Goal: Task Accomplishment & Management: Complete application form

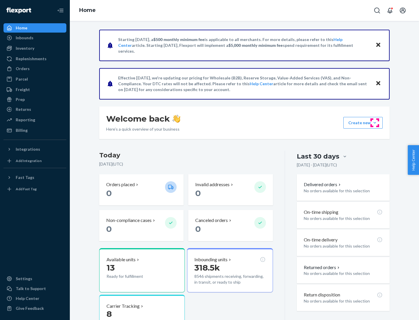
click at [375, 123] on button "Create new Create new inbound Create new order Create new product" at bounding box center [363, 123] width 39 height 12
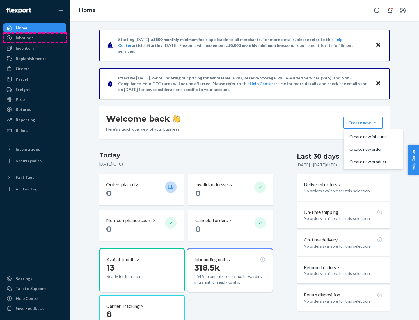
click at [35, 38] on div "Inbounds" at bounding box center [35, 38] width 62 height 8
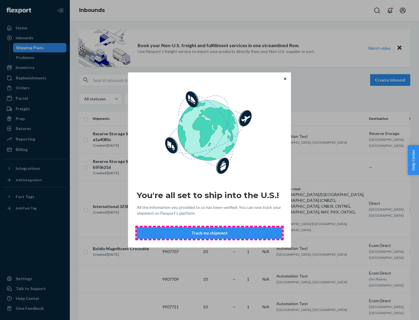
click at [210, 233] on button "Track my shipment" at bounding box center [210, 233] width 146 height 12
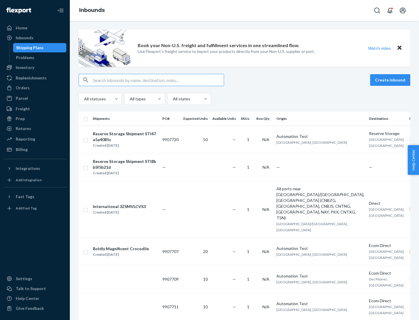
click at [391, 80] on button "Create inbound" at bounding box center [390, 80] width 40 height 12
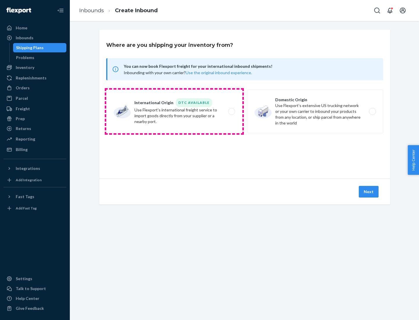
click at [174, 112] on label "International Origin DTC Available Use Flexport's international freight service…" at bounding box center [174, 112] width 136 height 44
click at [232, 112] on input "International Origin DTC Available Use Flexport's international freight service…" at bounding box center [234, 112] width 4 height 4
radio input "true"
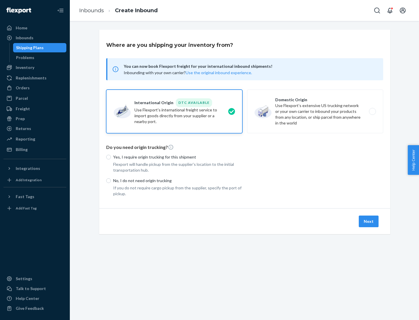
click at [178, 181] on p "No, I do not need origin trucking" at bounding box center [177, 181] width 129 height 6
click at [111, 181] on input "No, I do not need origin trucking" at bounding box center [108, 181] width 5 height 5
radio input "true"
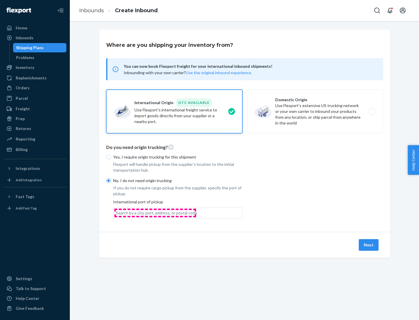
click at [155, 213] on div "Search by a city, port, address, or postal code" at bounding box center [157, 213] width 82 height 6
click at [116, 213] on input "Search by a city, port, address, or postal code" at bounding box center [116, 213] width 1 height 6
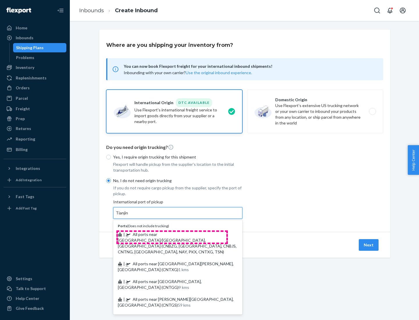
click at [172, 234] on span "| All ports near [GEOGRAPHIC_DATA]/[GEOGRAPHIC_DATA], [GEOGRAPHIC_DATA] (CNBZG,…" at bounding box center [177, 243] width 119 height 22
click at [129, 216] on input "Tianjin" at bounding box center [122, 213] width 13 height 6
type input "All ports near [GEOGRAPHIC_DATA]/[GEOGRAPHIC_DATA], [GEOGRAPHIC_DATA] (CNBZG, […"
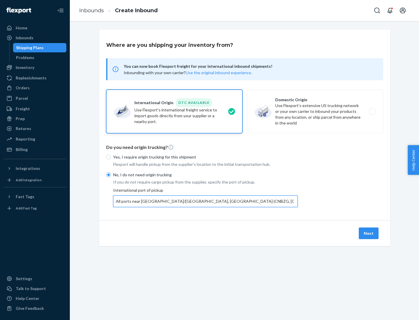
click at [369, 233] on button "Next" at bounding box center [369, 234] width 20 height 12
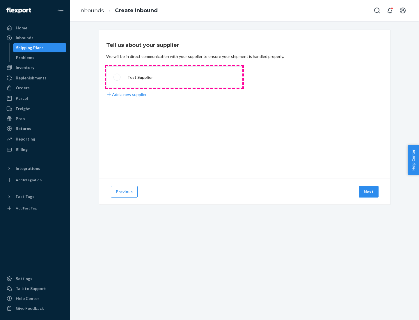
click at [174, 77] on label "Test Supplier" at bounding box center [174, 77] width 136 height 22
click at [117, 77] on input "Test Supplier" at bounding box center [116, 77] width 4 height 4
radio input "true"
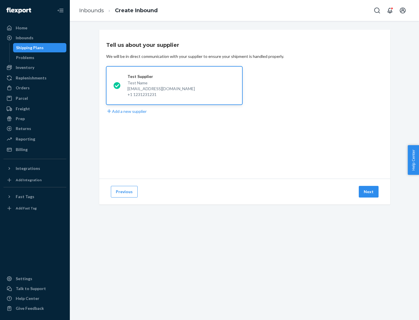
click at [369, 192] on button "Next" at bounding box center [369, 192] width 20 height 12
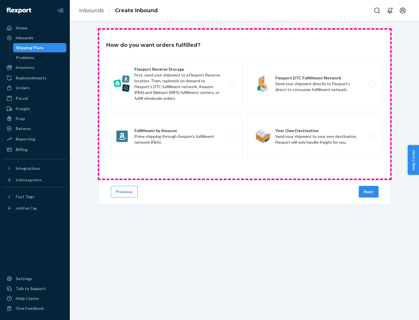
click at [245, 104] on div "Flexport Reserve Storage First, send your shipment to a Flexport Reserve locati…" at bounding box center [244, 111] width 277 height 101
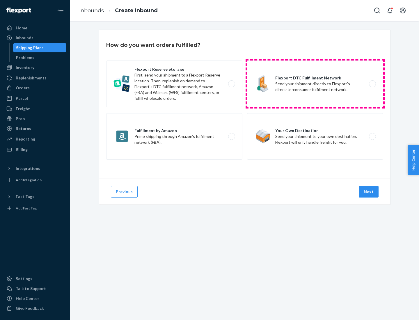
click at [315, 84] on label "Flexport DTC Fulfillment Network Send your shipment directly to Flexport’s dire…" at bounding box center [315, 84] width 136 height 47
click at [372, 84] on input "Flexport DTC Fulfillment Network Send your shipment directly to Flexport’s dire…" at bounding box center [374, 84] width 4 height 4
radio input "true"
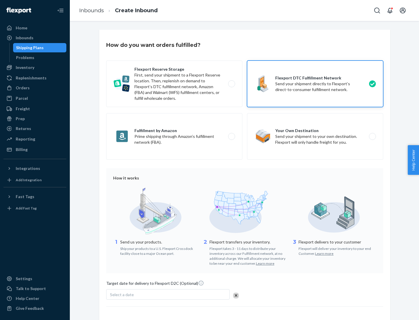
scroll to position [43, 0]
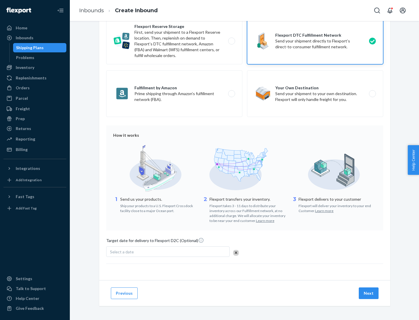
click at [369, 293] on button "Next" at bounding box center [369, 294] width 20 height 12
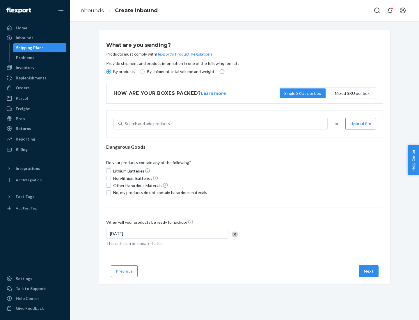
click at [124, 72] on p "By products" at bounding box center [124, 72] width 22 height 6
click at [111, 72] on input "By products" at bounding box center [108, 71] width 5 height 5
click at [146, 124] on div "Search and add products" at bounding box center [147, 124] width 45 height 6
click at [126, 124] on input "Search and add products" at bounding box center [125, 124] width 1 height 6
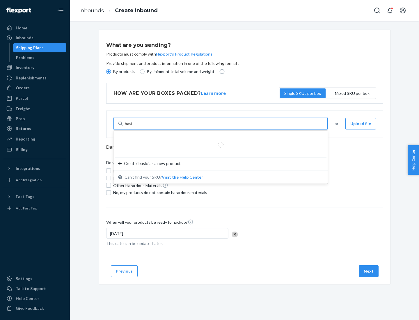
type input "basic"
click at [219, 138] on div "Basic Test Product 1" at bounding box center [218, 138] width 200 height 6
click at [135, 127] on input "basic" at bounding box center [130, 124] width 10 height 6
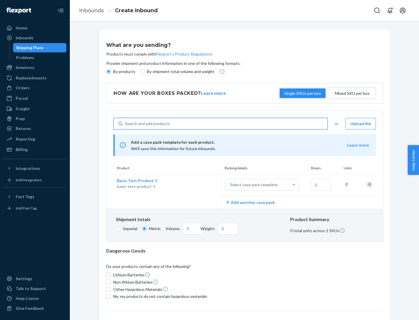
scroll to position [14, 0]
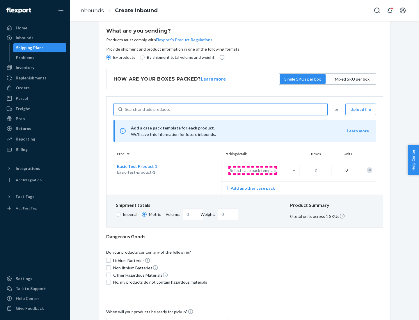
click at [253, 171] on div "Select case pack template" at bounding box center [254, 171] width 48 height 6
click at [201, 171] on input "Select case pack template" at bounding box center [201, 171] width 0 height 0
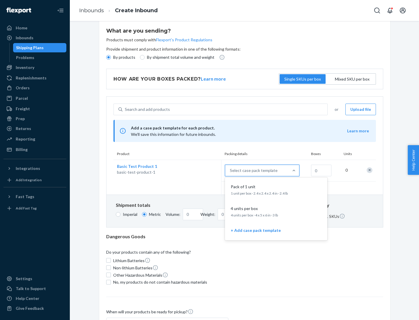
scroll to position [33, 0]
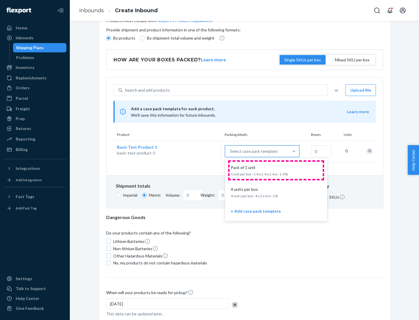
click at [276, 170] on div "Pack of 1 unit" at bounding box center [275, 168] width 93 height 6
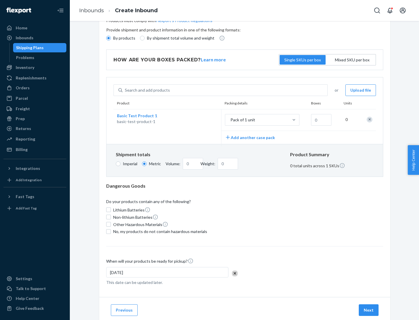
scroll to position [0, 0]
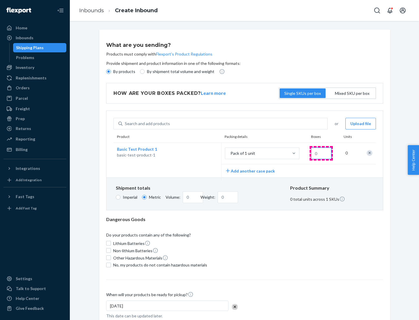
type input "1.09"
type input "1"
type input "10.89"
type input "10"
type input "0.02"
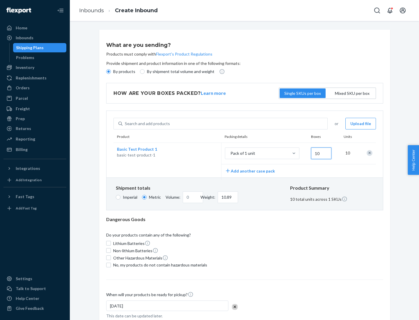
type input "108.86"
type input "100"
type input "0.23"
type input "1088.62"
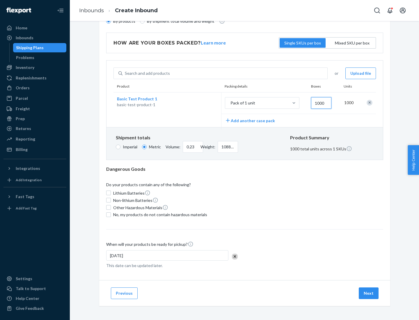
type input "1000"
click at [159, 215] on span "No, my products do not contain hazardous materials" at bounding box center [160, 215] width 94 height 6
click at [111, 215] on input "No, my products do not contain hazardous materials" at bounding box center [108, 215] width 5 height 5
checkbox input "true"
click at [369, 293] on button "Next" at bounding box center [369, 294] width 20 height 12
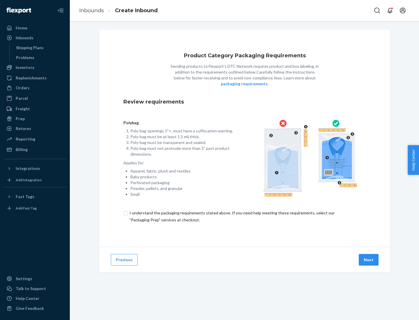
click at [245, 216] on input "checkbox" at bounding box center [244, 217] width 243 height 14
checkbox input "true"
click at [369, 260] on button "Next" at bounding box center [369, 260] width 20 height 12
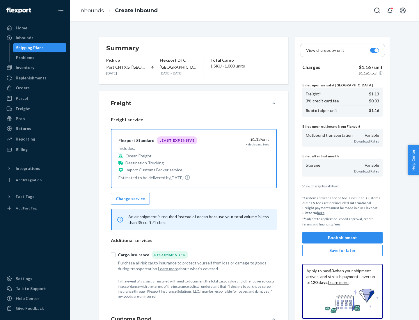
scroll to position [67, 0]
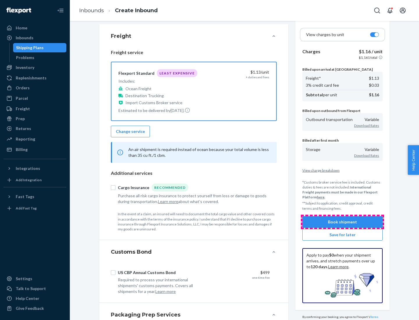
click at [343, 222] on button "Book shipment" at bounding box center [343, 222] width 80 height 12
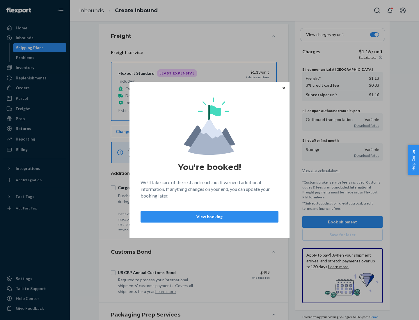
click at [210, 217] on p "View booking" at bounding box center [210, 217] width 128 height 6
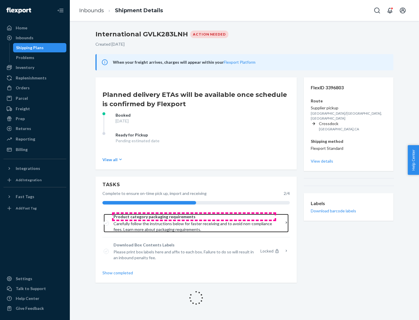
click at [194, 217] on span "Product category packaging requirements" at bounding box center [194, 217] width 161 height 6
